Goal: Task Accomplishment & Management: Manage account settings

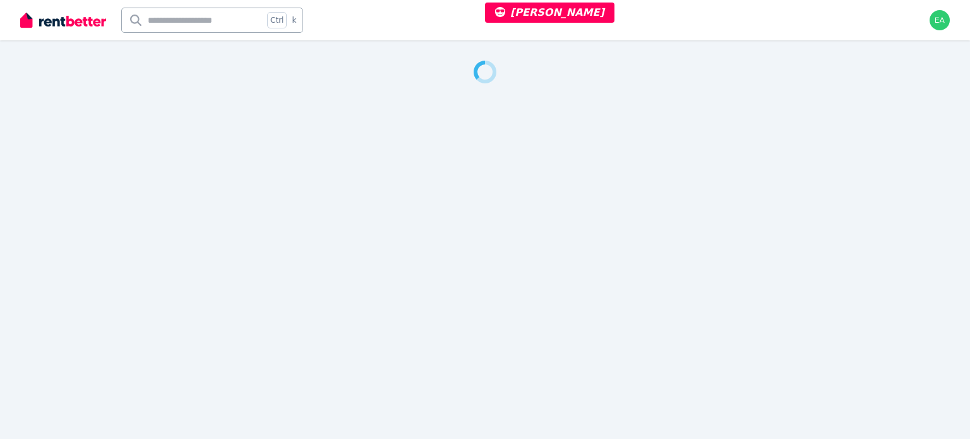
select select "**"
select select "**********"
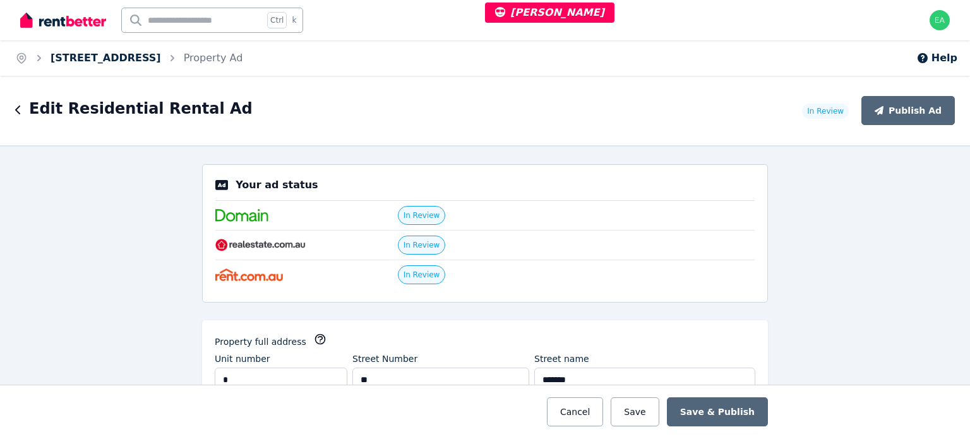
click at [126, 61] on link "[STREET_ADDRESS]" at bounding box center [106, 58] width 111 height 12
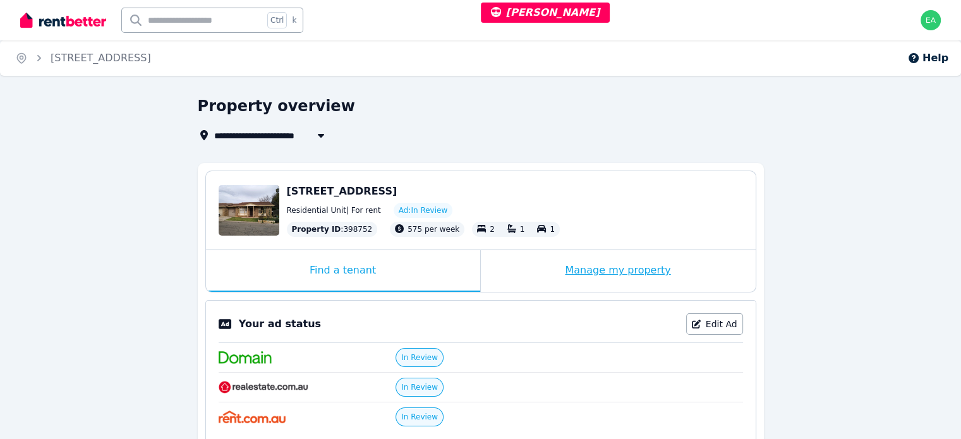
click at [504, 279] on div "Manage my property" at bounding box center [618, 271] width 275 height 42
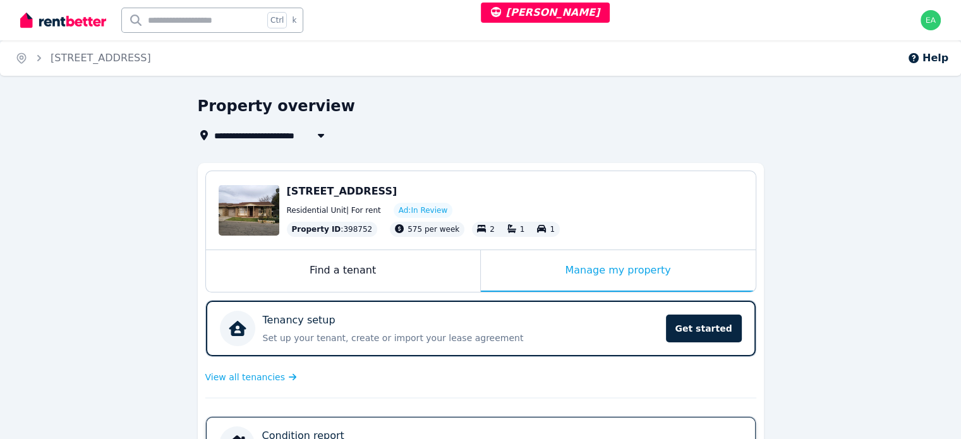
scroll to position [253, 0]
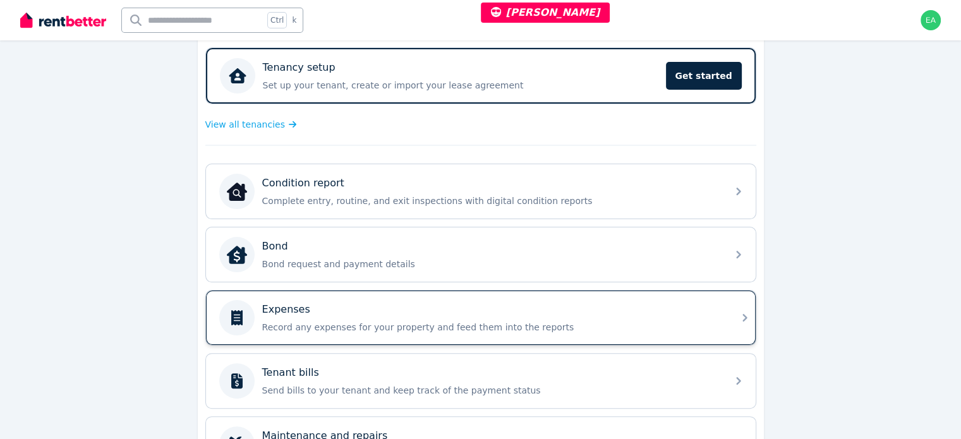
click at [602, 313] on div "Expenses" at bounding box center [490, 309] width 457 height 15
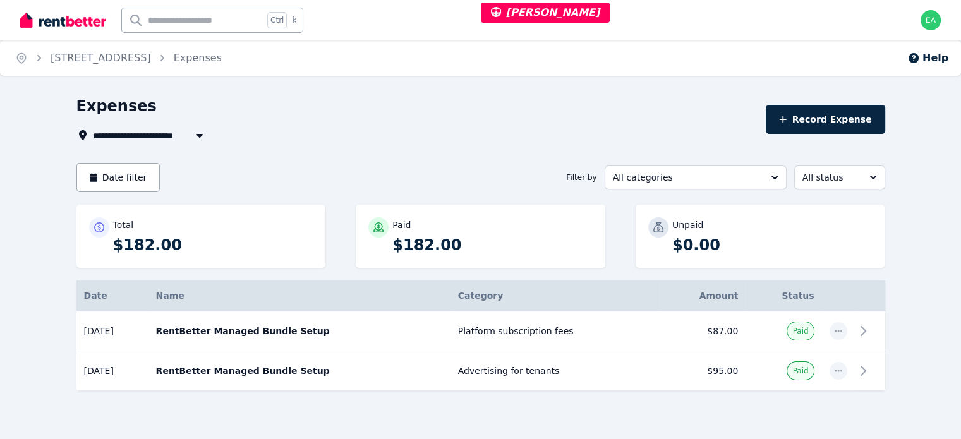
click at [430, 133] on div "**********" at bounding box center [417, 135] width 682 height 15
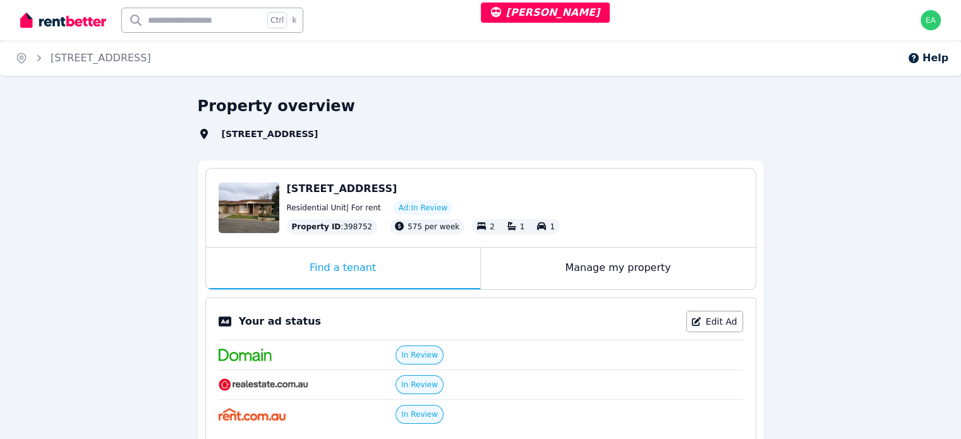
select select "**"
select select "**********"
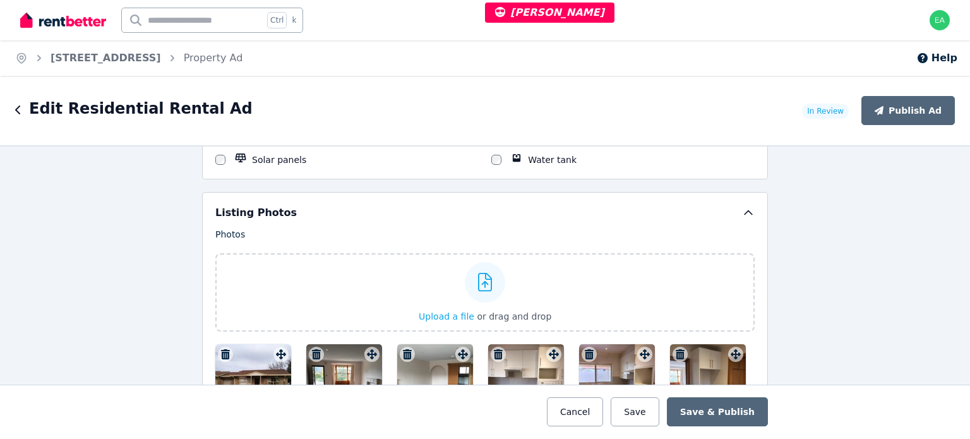
scroll to position [1705, 0]
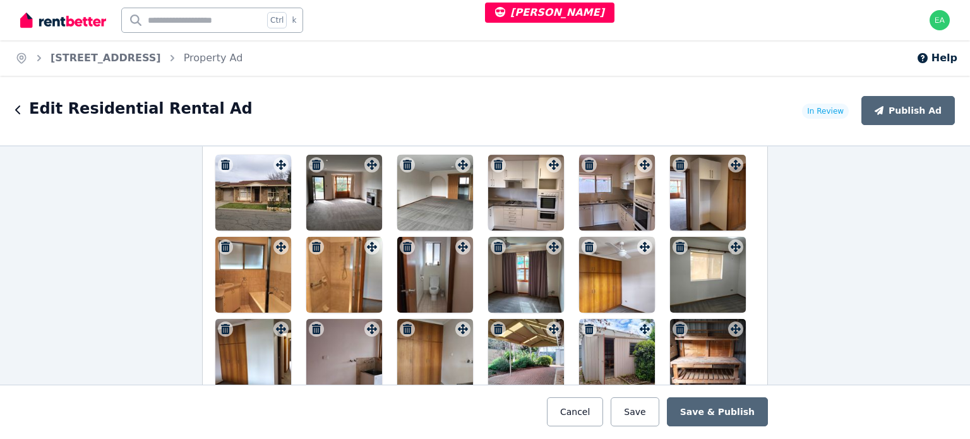
click at [265, 194] on div at bounding box center [253, 193] width 76 height 76
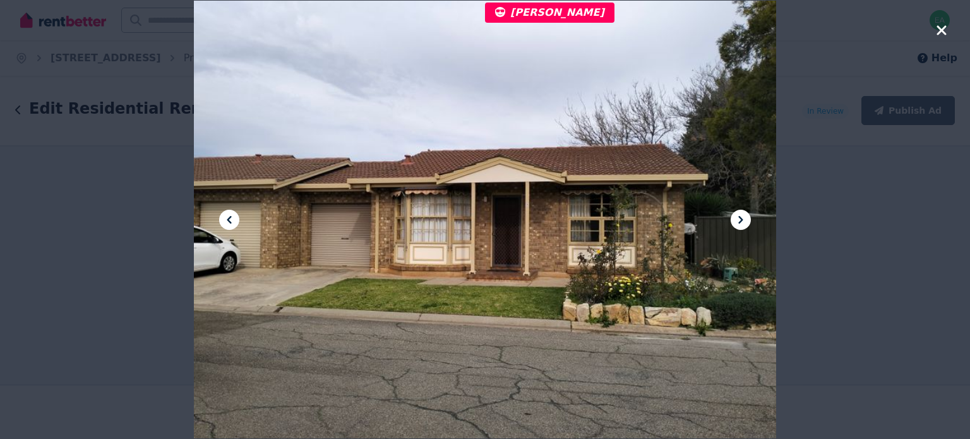
click at [735, 221] on icon at bounding box center [740, 219] width 15 height 15
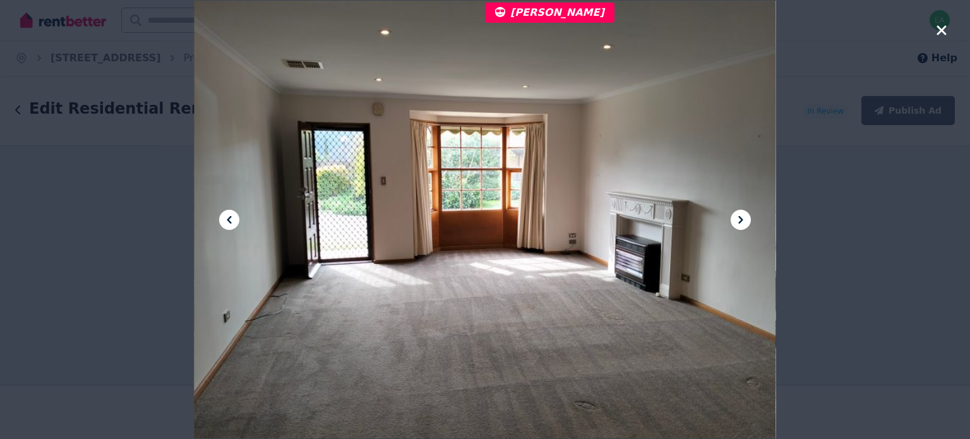
click at [735, 221] on icon at bounding box center [740, 219] width 15 height 15
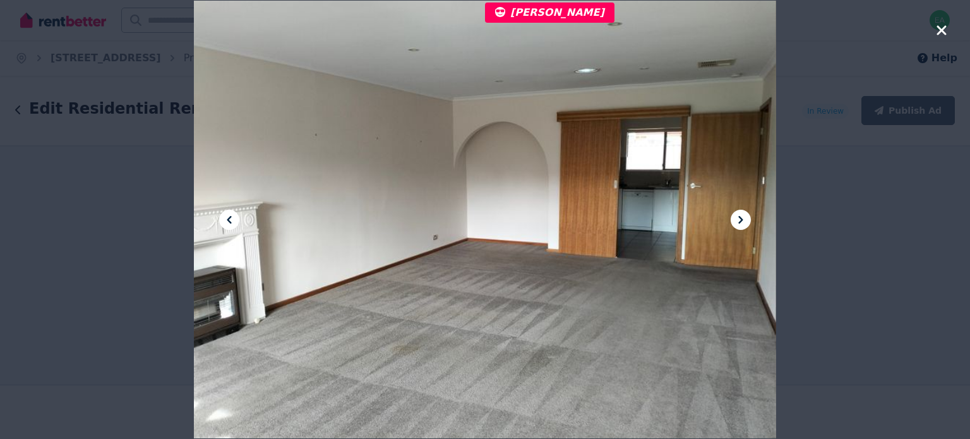
click at [735, 221] on icon at bounding box center [740, 219] width 15 height 15
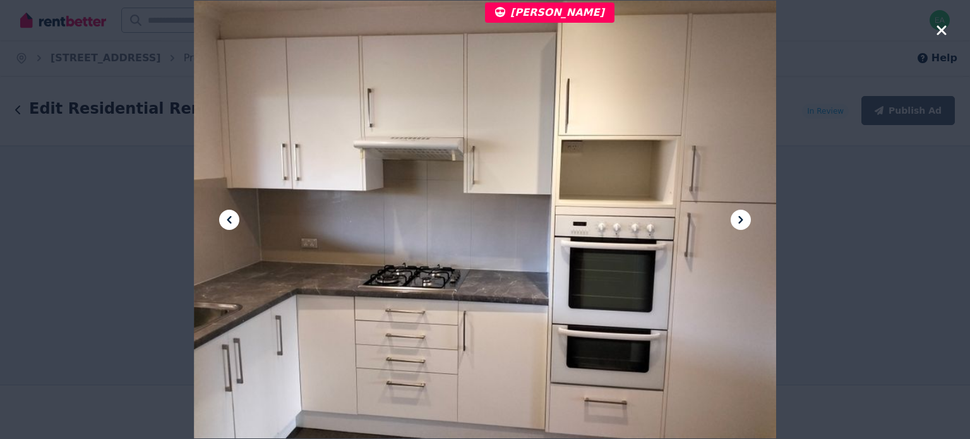
click at [735, 221] on icon at bounding box center [740, 219] width 15 height 15
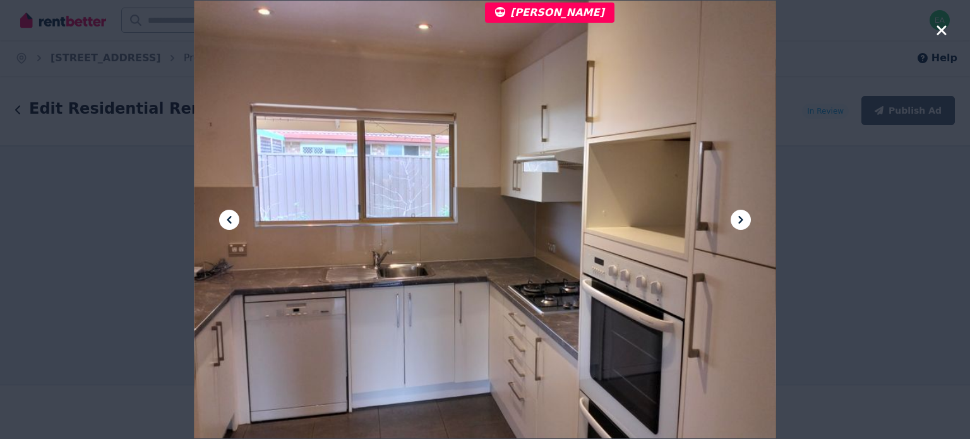
click at [735, 221] on icon at bounding box center [740, 219] width 15 height 15
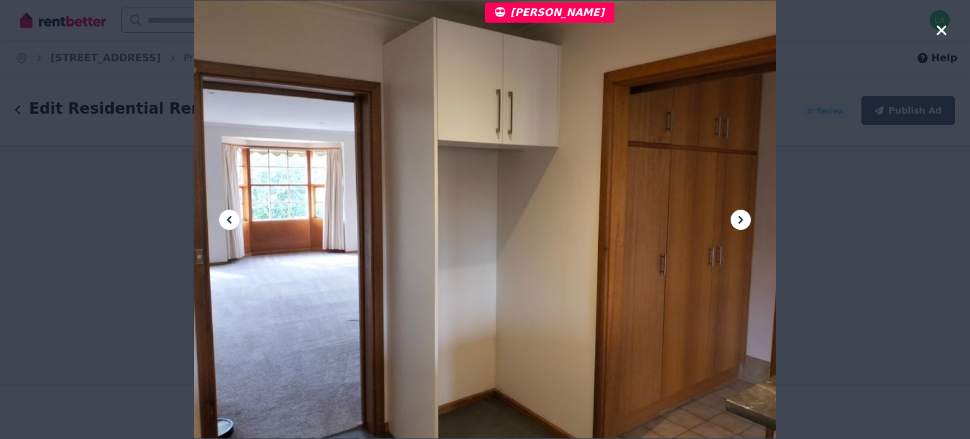
click at [735, 221] on icon at bounding box center [740, 219] width 15 height 15
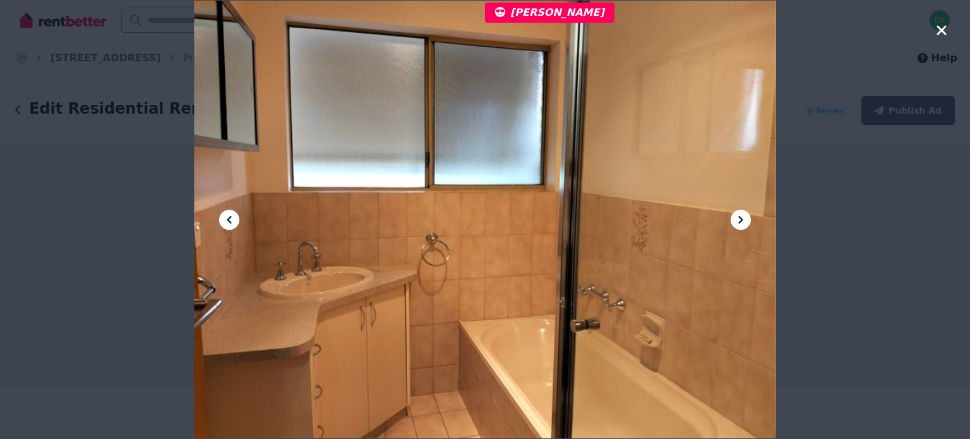
click at [735, 221] on icon at bounding box center [740, 219] width 15 height 15
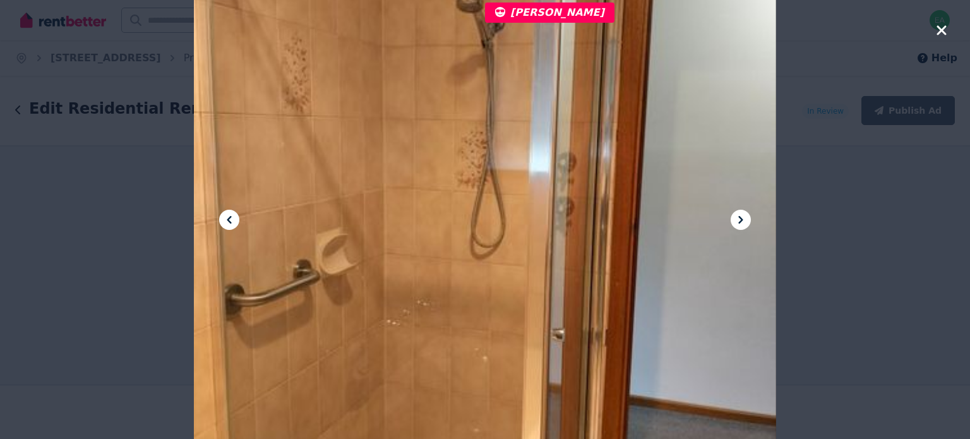
click at [735, 221] on icon at bounding box center [740, 219] width 15 height 15
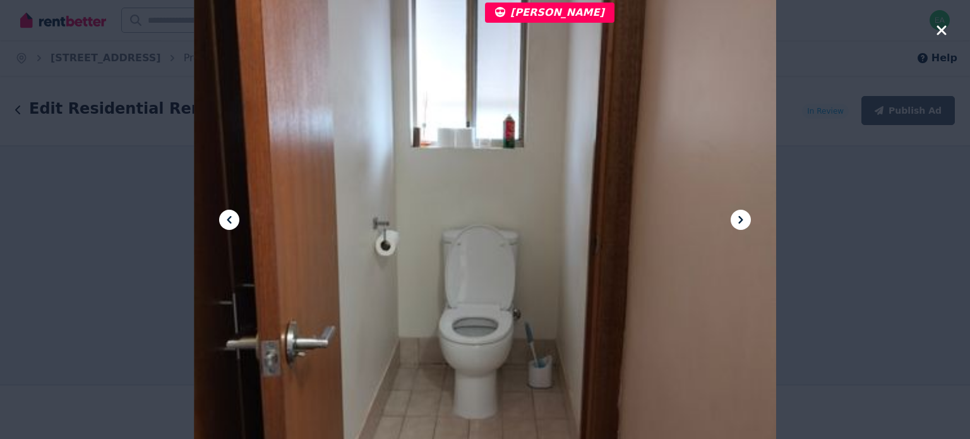
click at [735, 221] on icon at bounding box center [740, 219] width 15 height 15
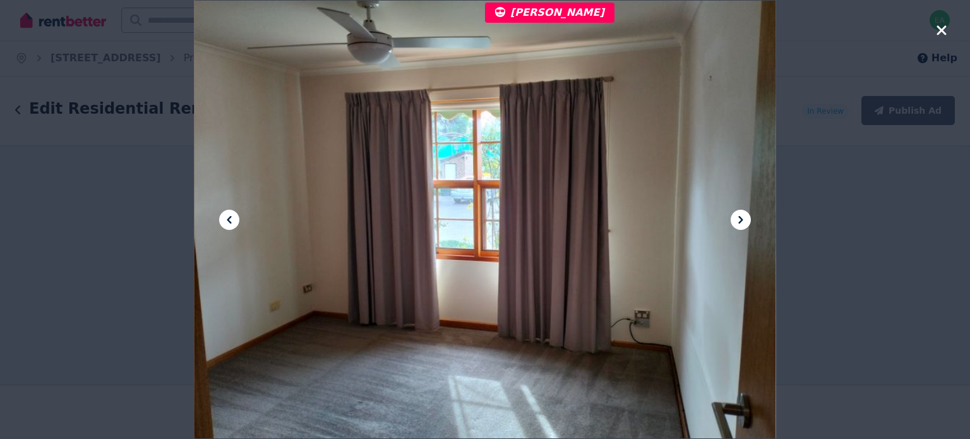
click at [735, 221] on icon at bounding box center [740, 219] width 15 height 15
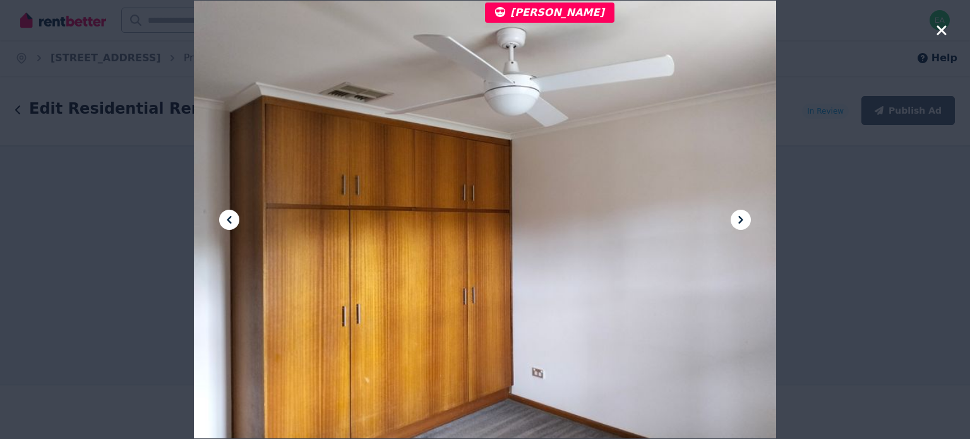
click at [735, 221] on icon at bounding box center [740, 219] width 15 height 15
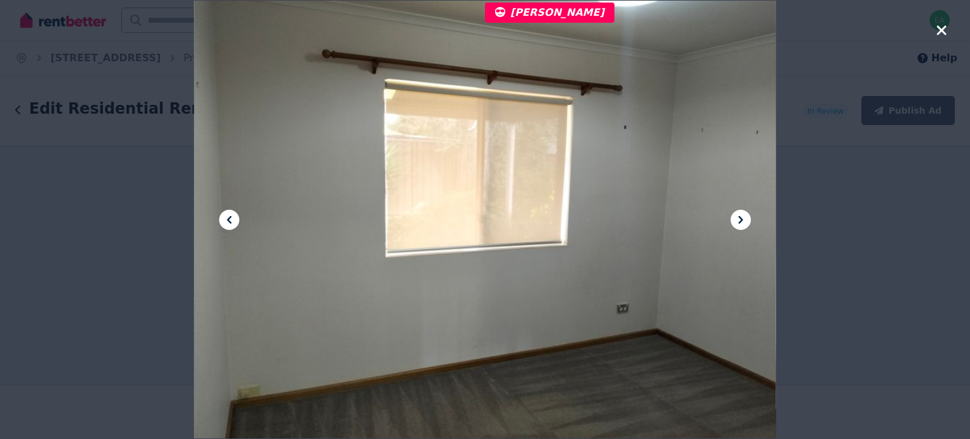
click at [735, 221] on icon at bounding box center [740, 219] width 15 height 15
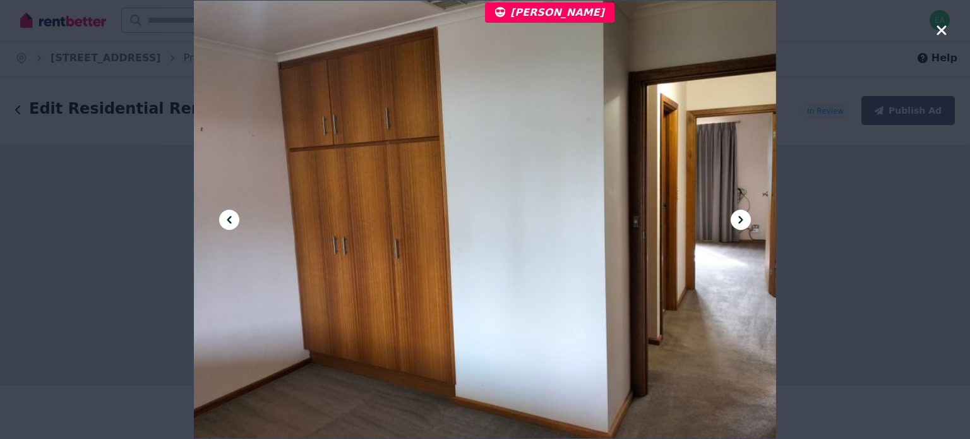
click at [735, 221] on icon at bounding box center [740, 219] width 15 height 15
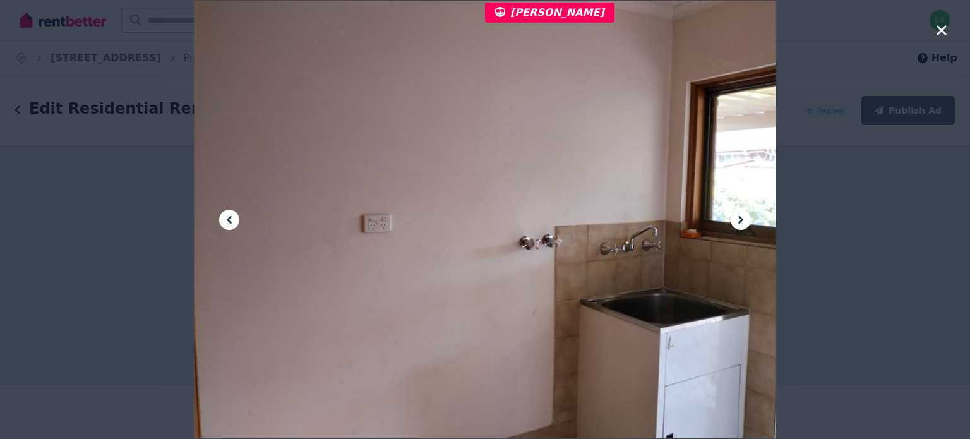
click at [735, 221] on icon at bounding box center [740, 219] width 15 height 15
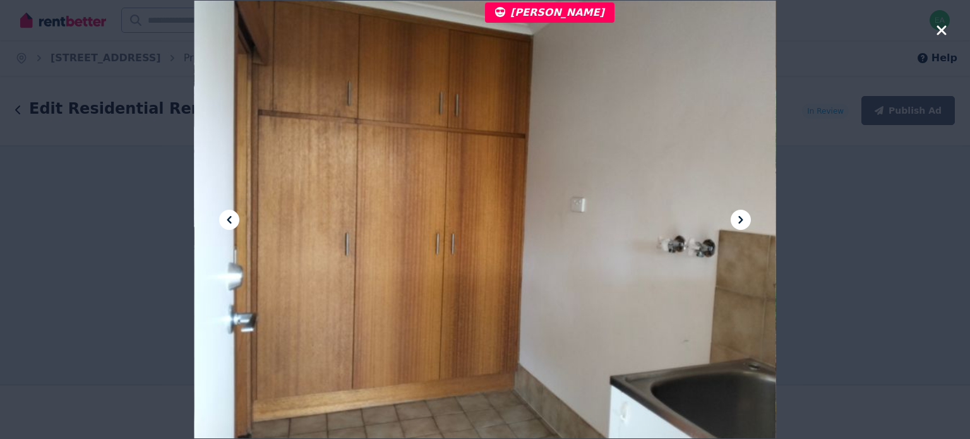
click at [735, 221] on icon at bounding box center [740, 219] width 15 height 15
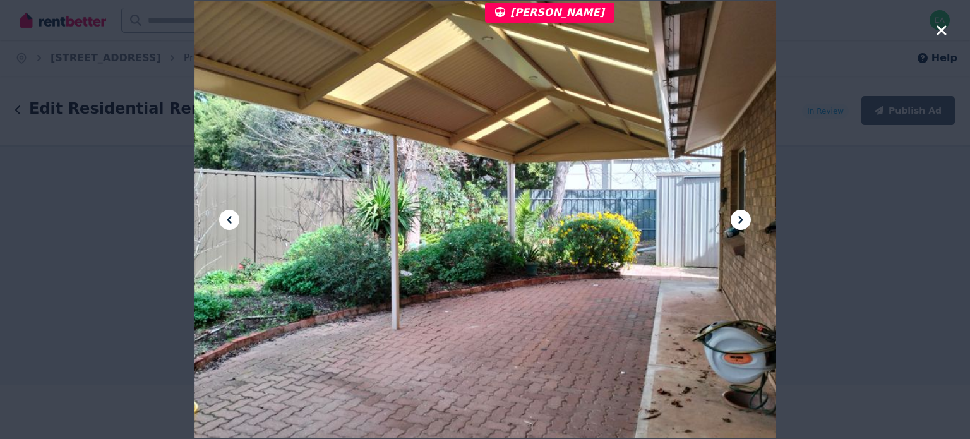
click at [735, 221] on icon at bounding box center [740, 219] width 15 height 15
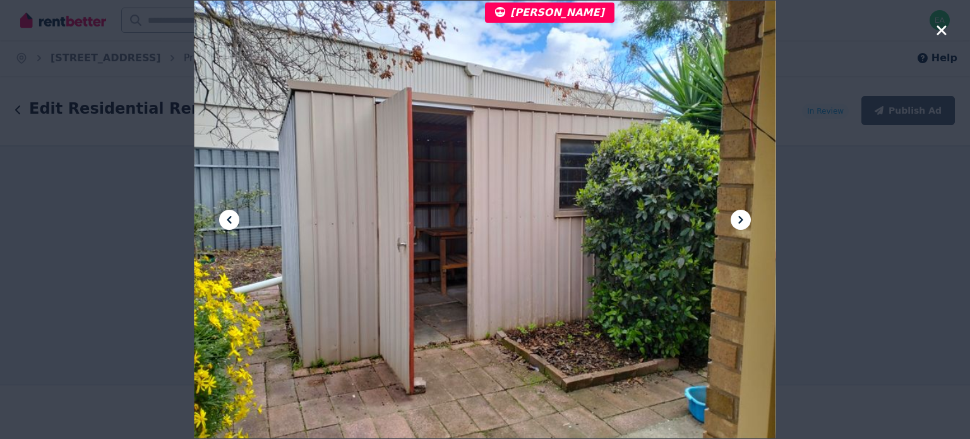
click at [735, 221] on icon at bounding box center [740, 219] width 15 height 15
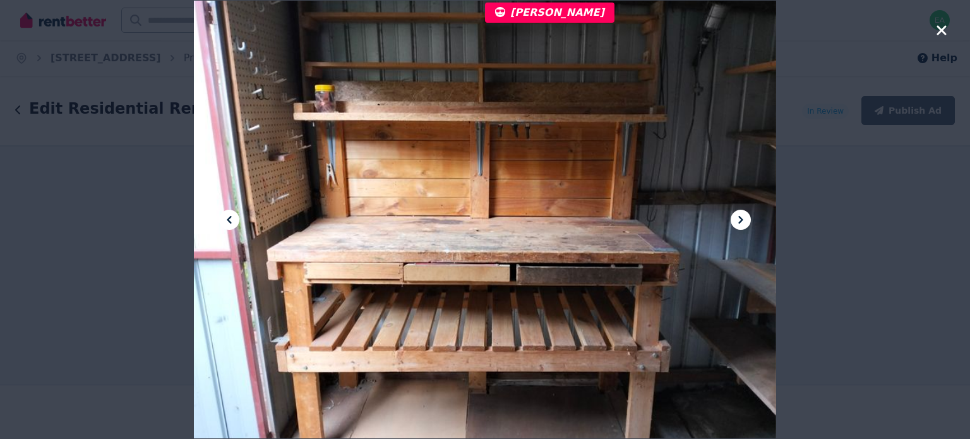
click at [735, 221] on icon at bounding box center [740, 219] width 15 height 15
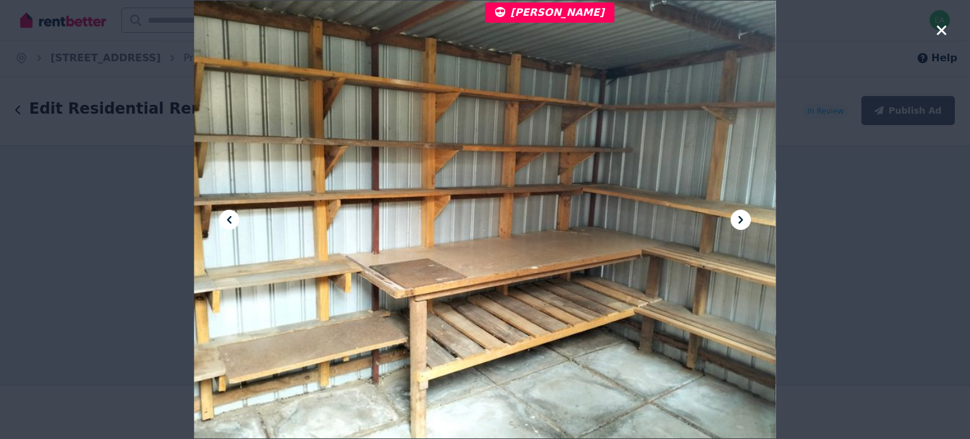
click at [735, 221] on icon at bounding box center [740, 219] width 15 height 15
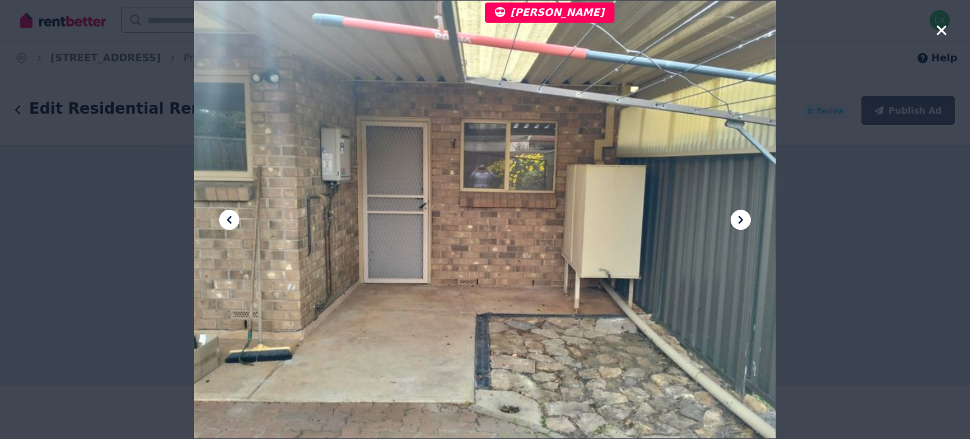
click at [735, 221] on icon at bounding box center [740, 219] width 15 height 15
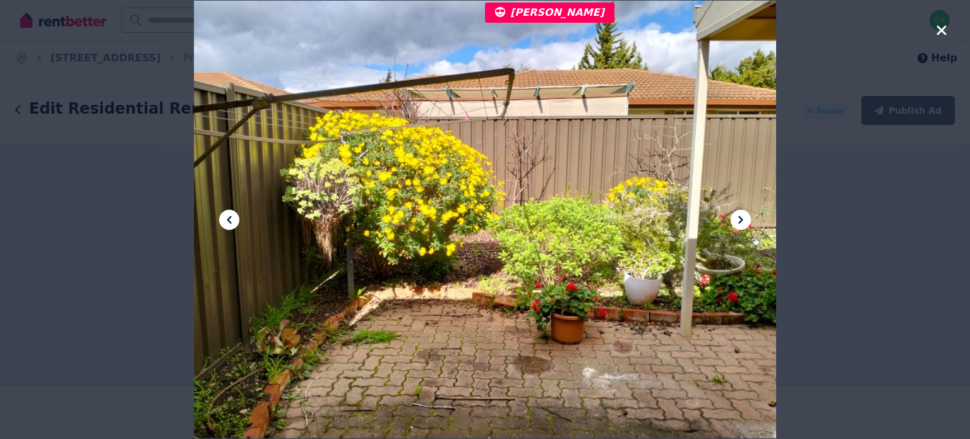
click at [735, 221] on icon at bounding box center [740, 219] width 15 height 15
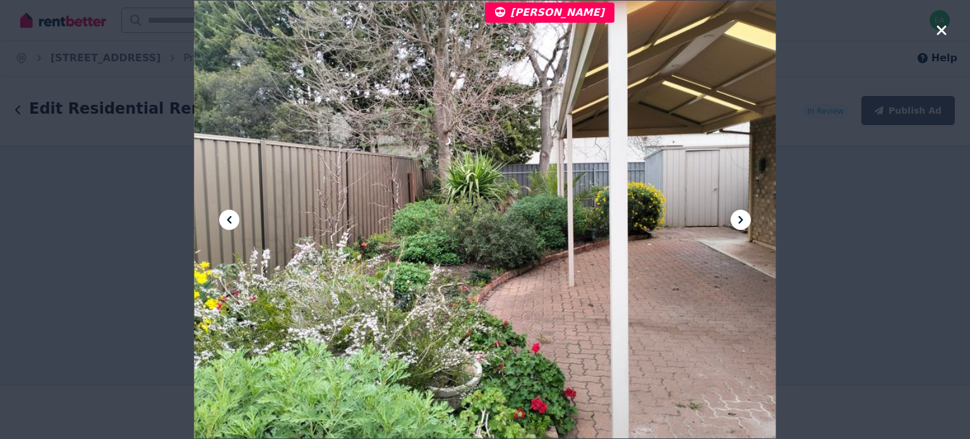
click at [735, 221] on icon at bounding box center [740, 219] width 15 height 15
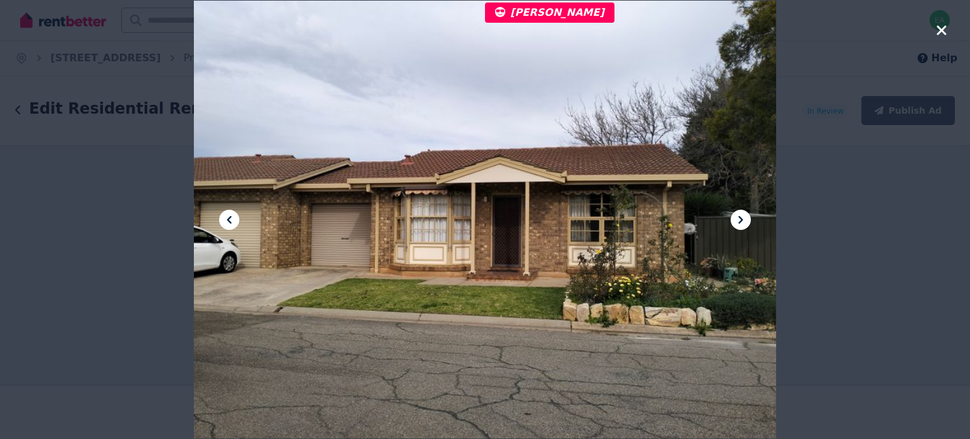
click at [735, 221] on icon at bounding box center [740, 219] width 15 height 15
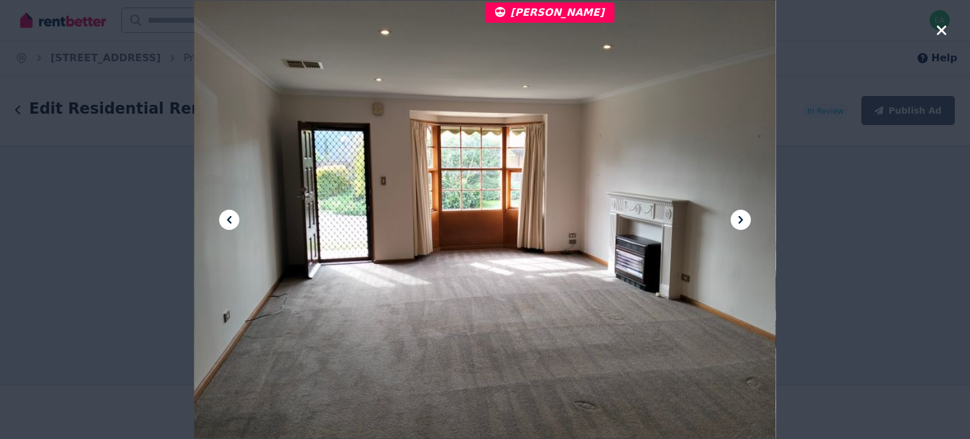
click at [735, 221] on icon at bounding box center [740, 219] width 15 height 15
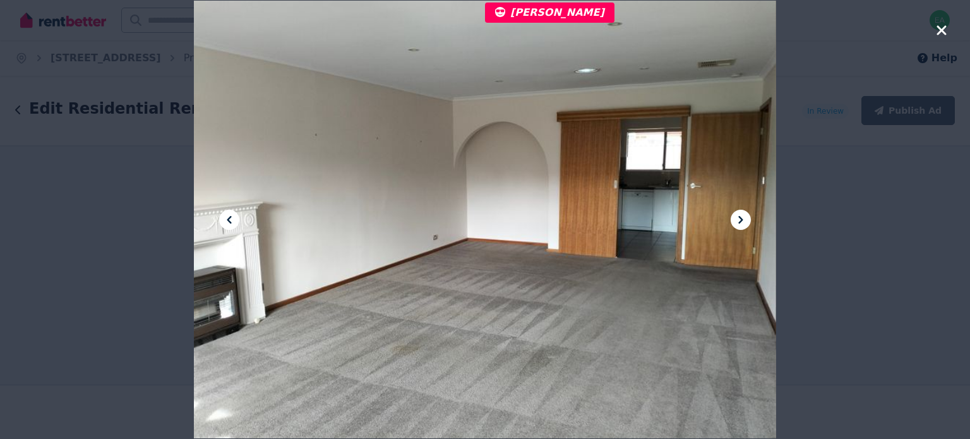
click at [735, 221] on icon at bounding box center [740, 219] width 15 height 15
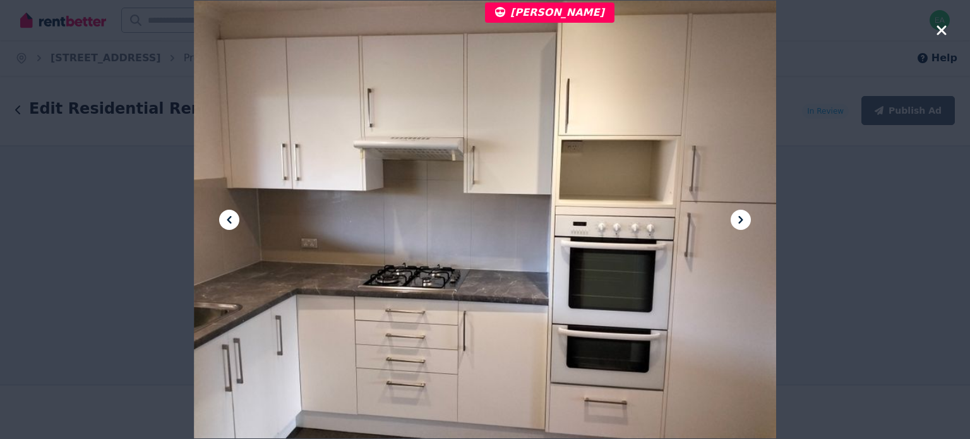
click at [735, 221] on icon at bounding box center [740, 219] width 15 height 15
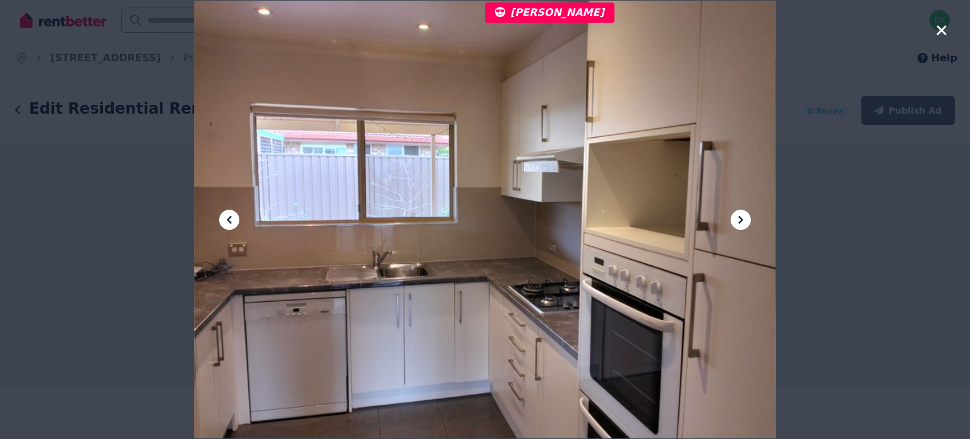
click at [735, 221] on icon at bounding box center [740, 219] width 15 height 15
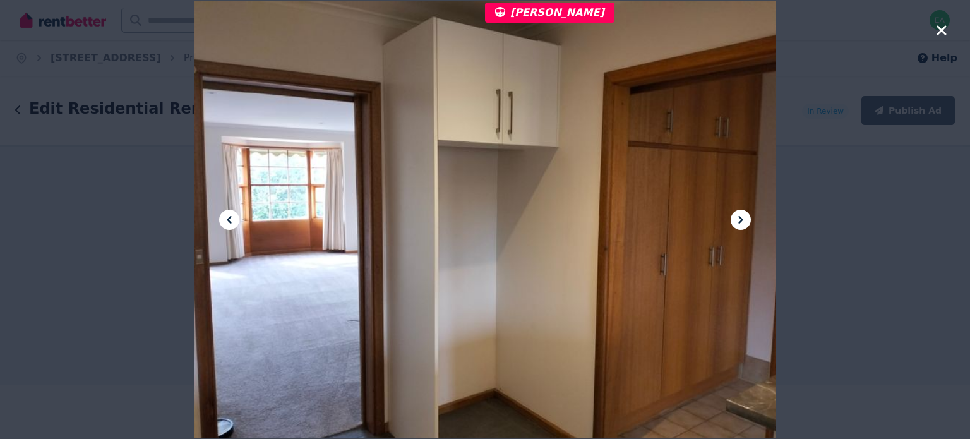
click at [946, 30] on icon "button" at bounding box center [941, 30] width 11 height 15
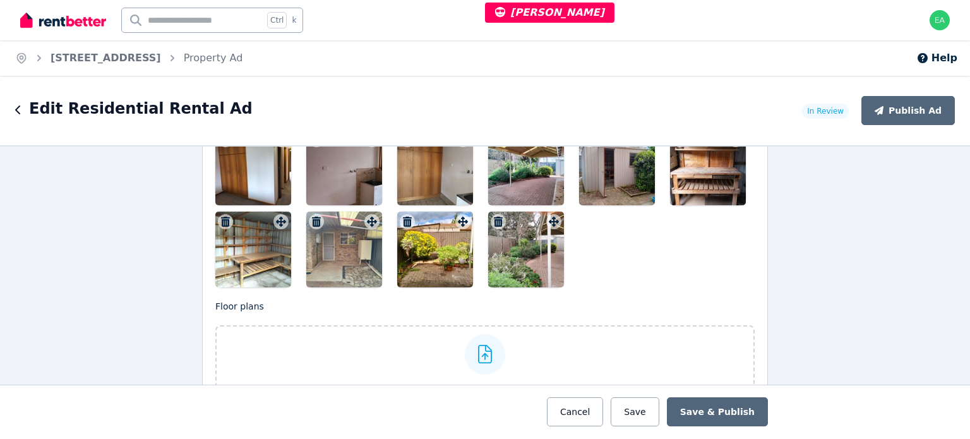
scroll to position [2084, 0]
